Goal: Task Accomplishment & Management: Use online tool/utility

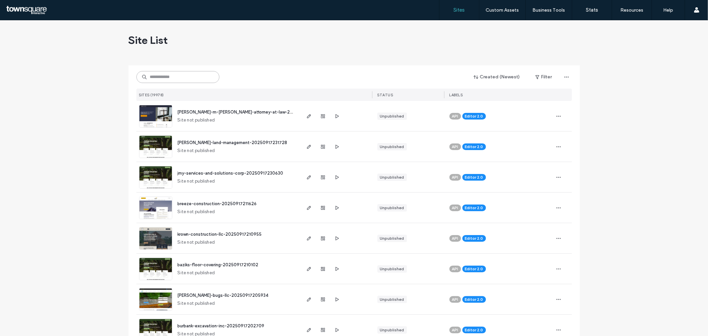
click at [180, 79] on input at bounding box center [177, 77] width 83 height 12
paste input "**********"
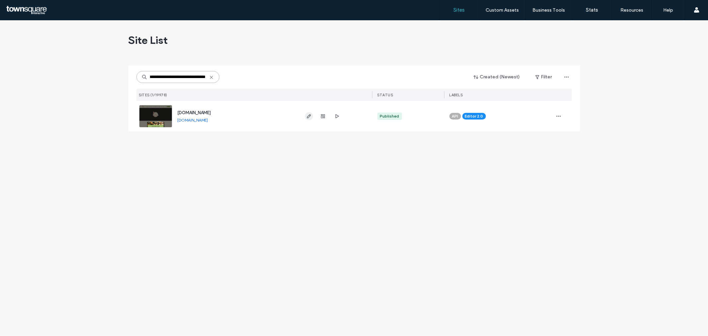
type input "**********"
click at [308, 120] on span "button" at bounding box center [309, 116] width 8 height 8
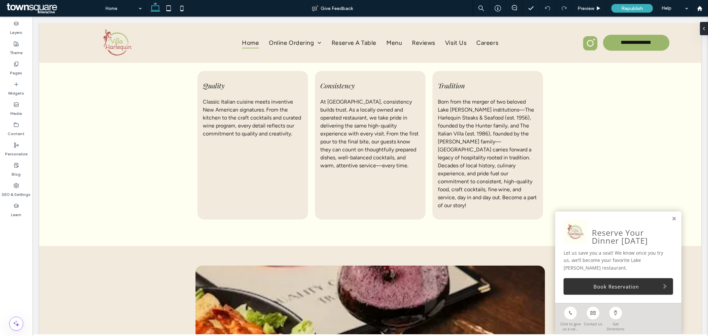
scroll to position [376, 0]
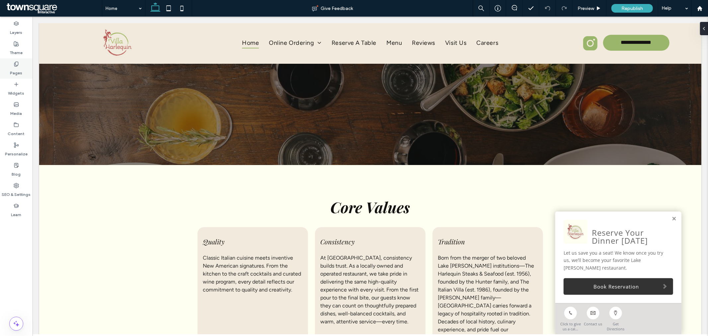
click at [26, 71] on div "Pages" at bounding box center [16, 68] width 33 height 20
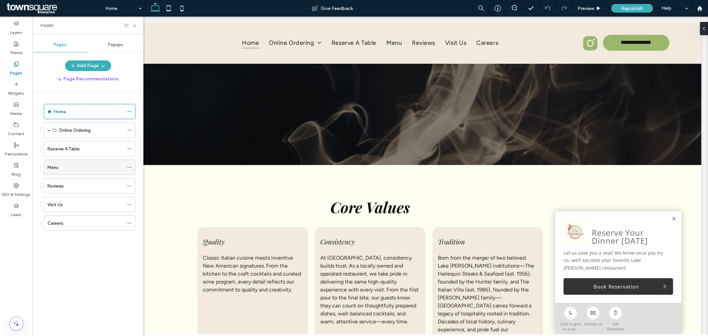
click at [62, 170] on div "Menu" at bounding box center [85, 167] width 76 height 7
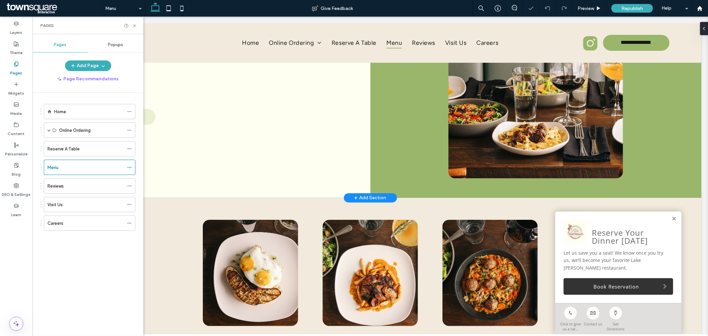
scroll to position [147, 0]
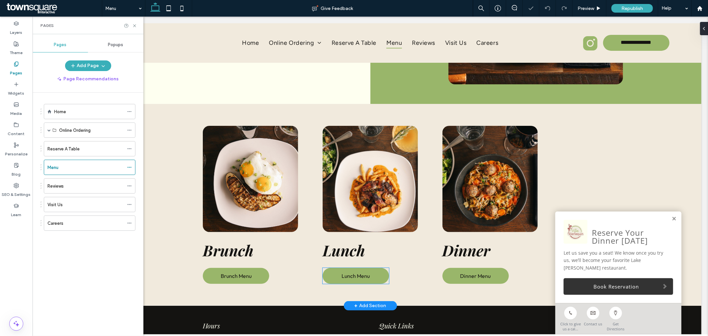
click at [362, 277] on span "Lunch Menu" at bounding box center [355, 275] width 28 height 7
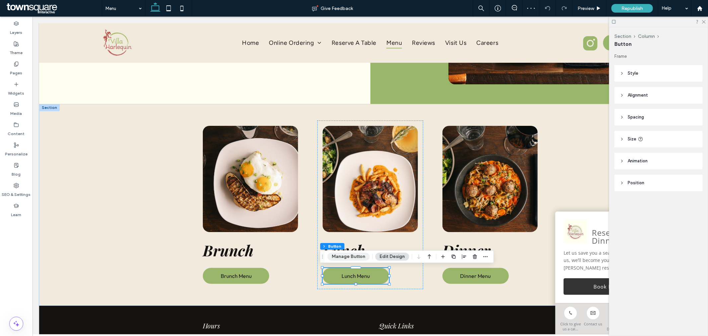
click at [354, 258] on button "Manage Button" at bounding box center [348, 256] width 42 height 8
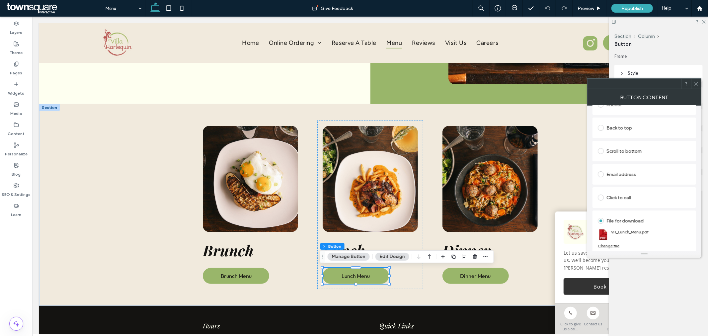
scroll to position [152, 0]
click at [611, 245] on div "Change file" at bounding box center [609, 245] width 22 height 5
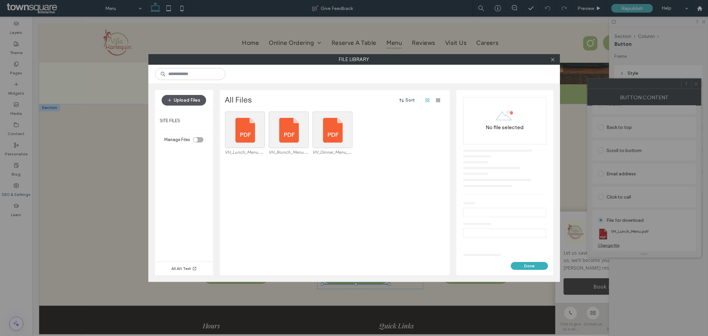
click at [195, 98] on button "Upload Files" at bounding box center [184, 100] width 44 height 11
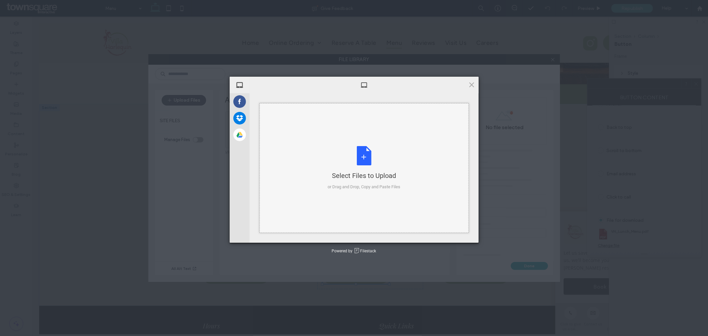
click at [374, 174] on div "Select Files to Upload" at bounding box center [363, 175] width 73 height 9
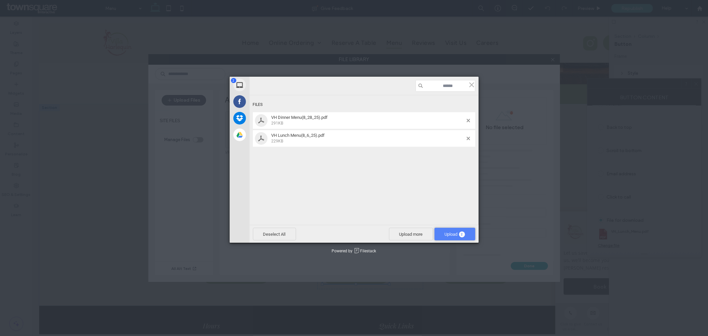
click at [461, 235] on span "2" at bounding box center [462, 234] width 6 height 6
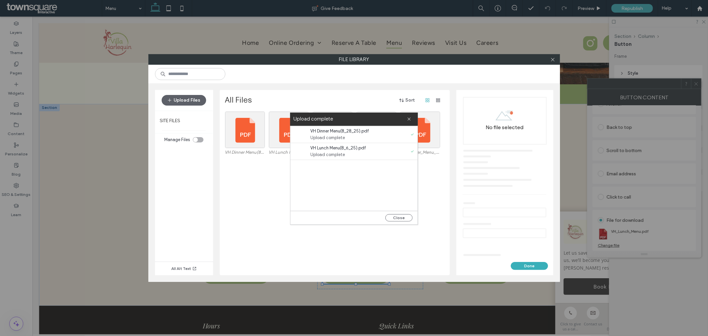
click at [405, 213] on div "Close" at bounding box center [353, 218] width 127 height 14
click at [404, 217] on button "Close" at bounding box center [398, 217] width 27 height 7
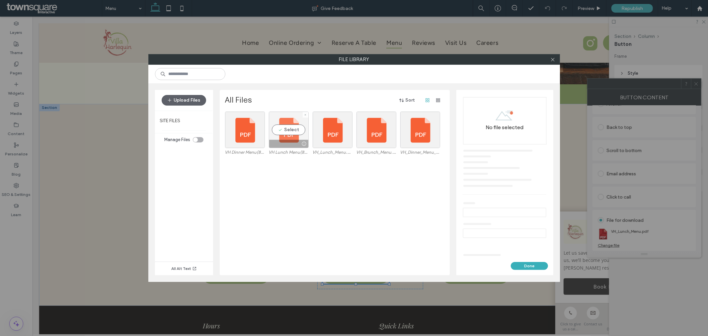
click at [304, 144] on div at bounding box center [304, 143] width 8 height 5
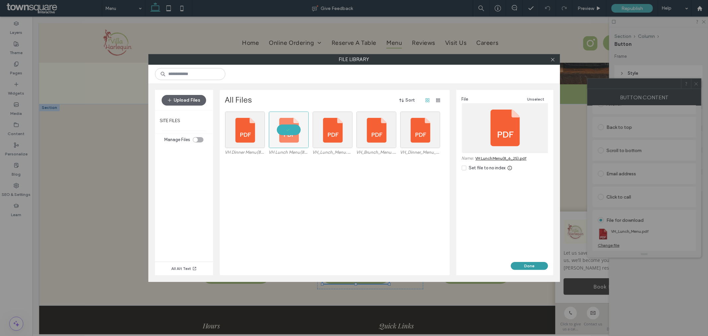
click at [527, 262] on button "Done" at bounding box center [529, 266] width 37 height 8
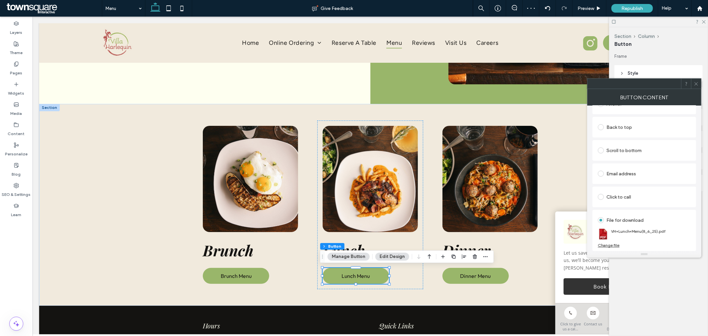
click at [698, 83] on icon at bounding box center [695, 83] width 5 height 5
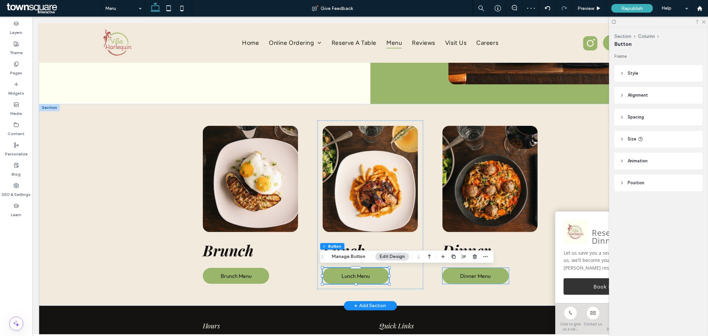
click at [479, 276] on span "Dinner Menu" at bounding box center [475, 275] width 31 height 7
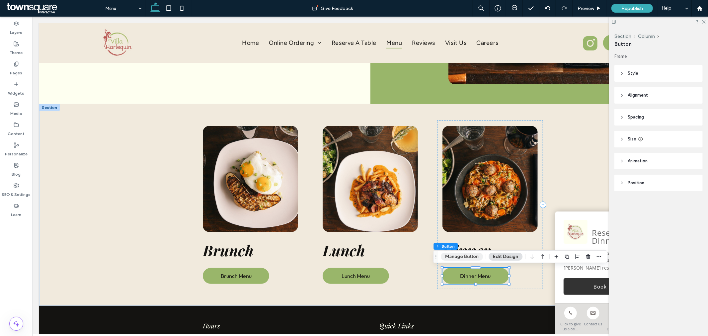
click at [462, 254] on button "Manage Button" at bounding box center [462, 256] width 42 height 8
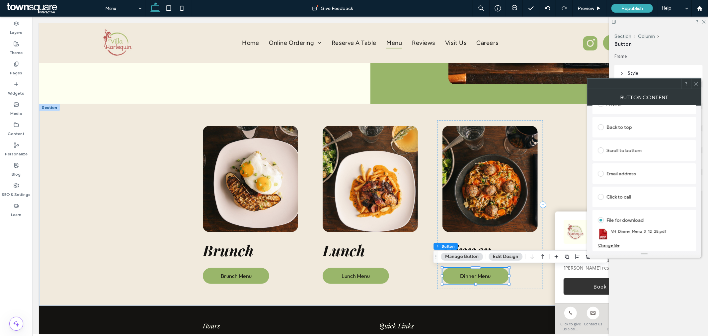
click at [615, 246] on div "Change file" at bounding box center [609, 245] width 22 height 5
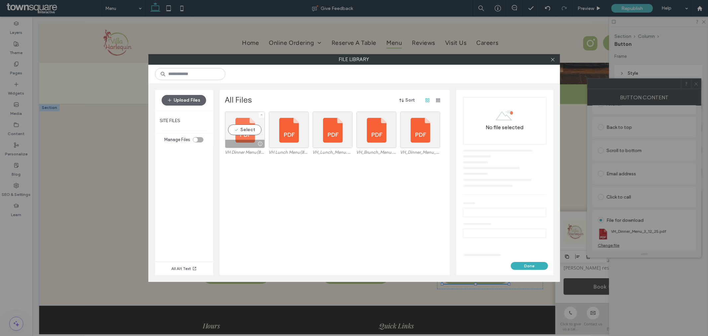
click at [247, 130] on div "Select" at bounding box center [245, 129] width 40 height 36
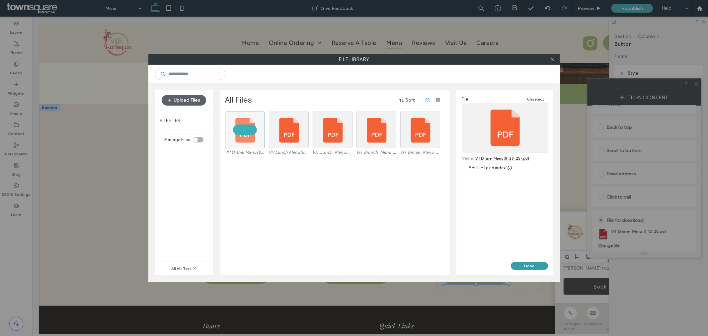
click at [531, 262] on button "Done" at bounding box center [529, 266] width 37 height 8
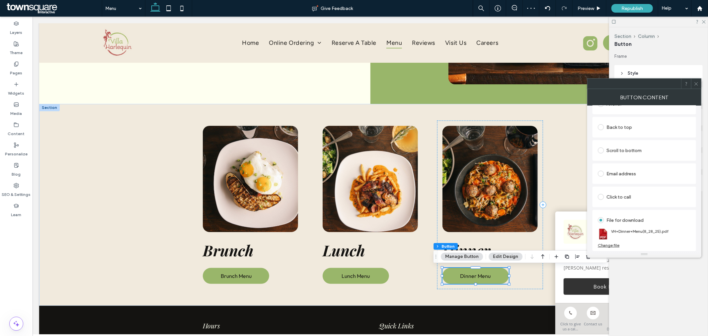
click at [697, 81] on icon at bounding box center [695, 83] width 5 height 5
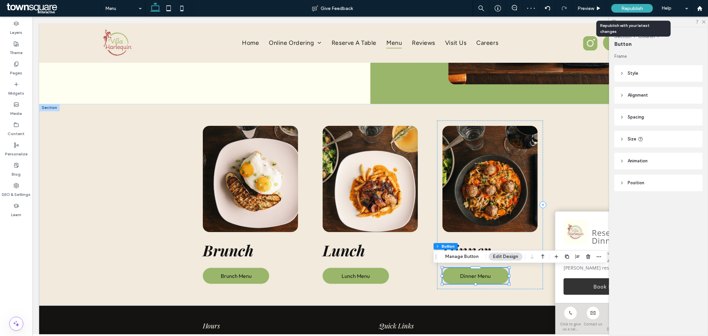
click at [634, 8] on span "Republish" at bounding box center [632, 9] width 22 height 6
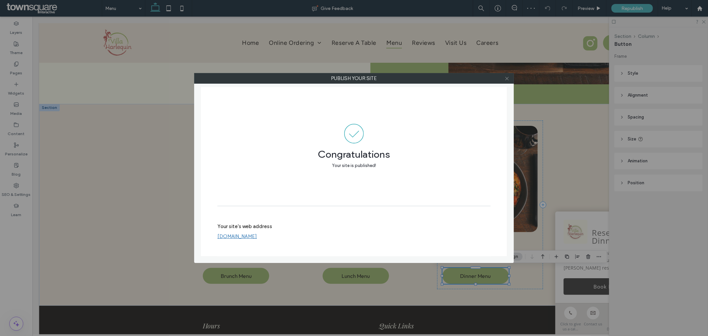
click at [509, 79] on icon at bounding box center [506, 78] width 5 height 5
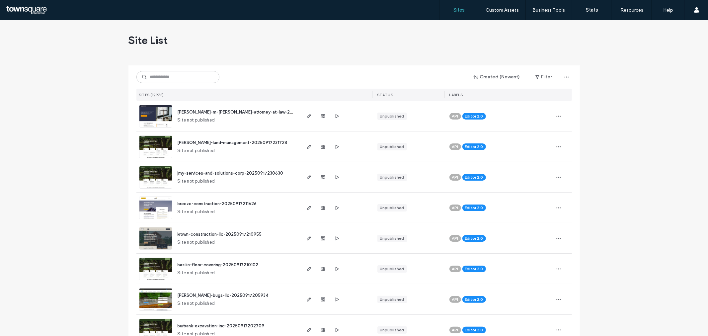
click at [187, 83] on div "Created (Newest) Filter SITES (19978) STATUS LABELS" at bounding box center [353, 82] width 435 height 35
click at [190, 77] on input at bounding box center [177, 77] width 83 height 12
paste input "**********"
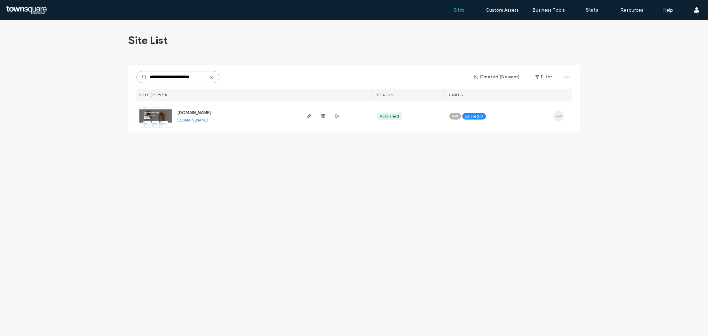
type input "**********"
click at [556, 117] on icon "button" at bounding box center [558, 115] width 5 height 5
click at [310, 117] on icon "button" at bounding box center [308, 115] width 5 height 5
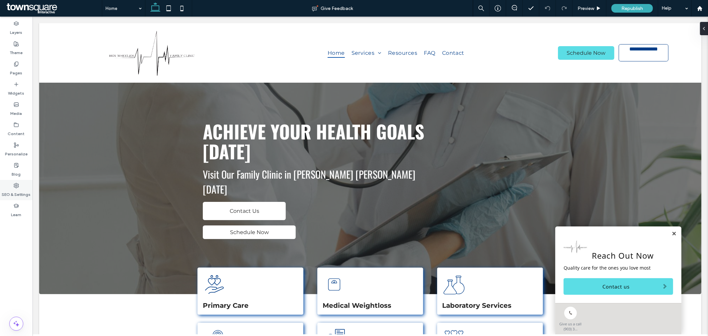
click at [12, 192] on label "SEO & Settings" at bounding box center [16, 192] width 29 height 9
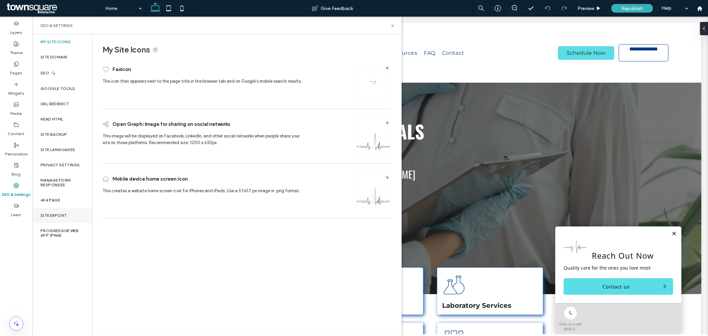
click at [49, 213] on label "Site Export" at bounding box center [53, 215] width 26 height 5
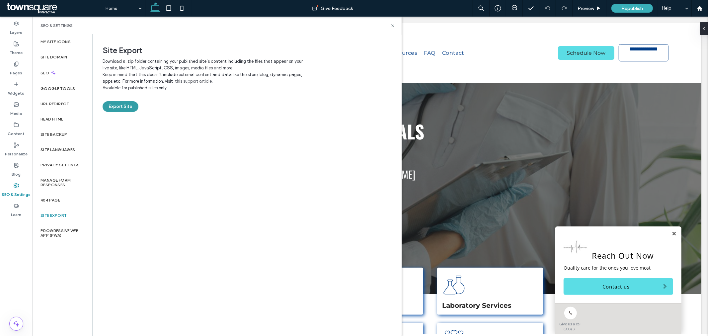
click at [124, 106] on button "Export Site" at bounding box center [121, 106] width 36 height 11
click at [103, 101] on button "Export Site" at bounding box center [121, 106] width 36 height 11
click at [393, 28] on icon at bounding box center [392, 25] width 5 height 5
